Goal: Information Seeking & Learning: Learn about a topic

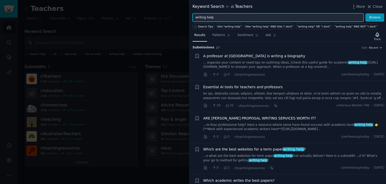
click at [227, 16] on input "writing help" at bounding box center [278, 17] width 171 height 9
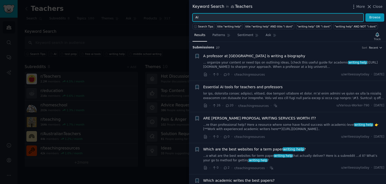
type input "AI"
click at [366, 13] on button "Browse" at bounding box center [375, 17] width 19 height 9
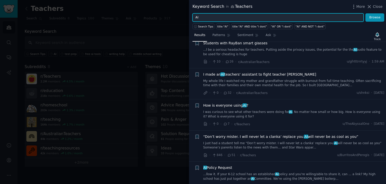
scroll to position [35, 0]
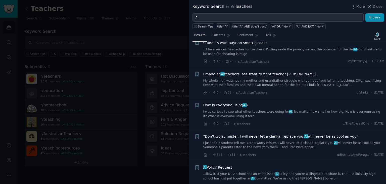
click at [273, 112] on link "I was curious to see what other teachers were doing for AI . No matter how smal…" at bounding box center [293, 113] width 181 height 9
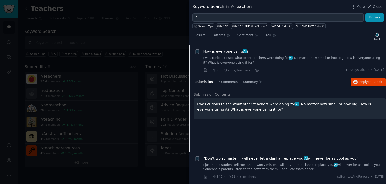
scroll to position [92, 0]
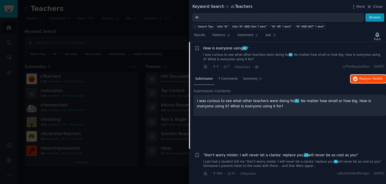
click at [361, 77] on span "Reply on Reddit" at bounding box center [371, 78] width 23 height 5
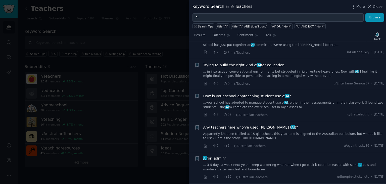
scroll to position [253, 0]
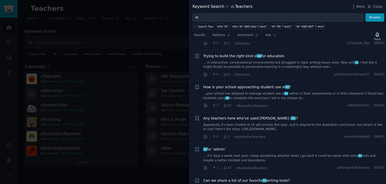
click at [255, 88] on span "How is your school approaching student use of AI ?" at bounding box center [247, 86] width 88 height 5
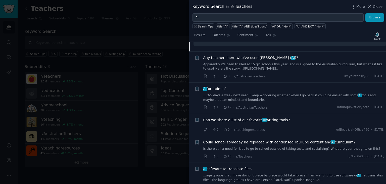
scroll to position [324, 0]
click at [271, 117] on span "Can we share a list of our favorite AI writing tools?" at bounding box center [246, 119] width 87 height 5
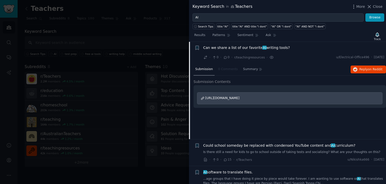
scroll to position [309, 0]
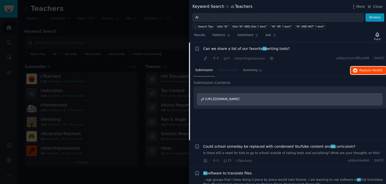
click at [372, 70] on span "on Reddit" at bounding box center [375, 70] width 15 height 4
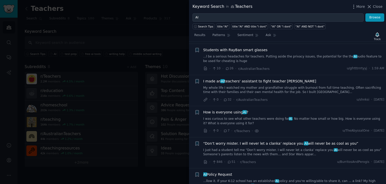
scroll to position [0, 0]
